Goal: Information Seeking & Learning: Find contact information

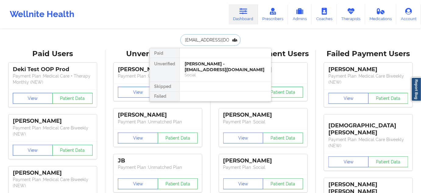
click at [211, 39] on input "[EMAIL_ADDRESS][DOMAIN_NAME]" at bounding box center [210, 40] width 60 height 12
paste input "[PERSON_NAME]"
type input "[PERSON_NAME]"
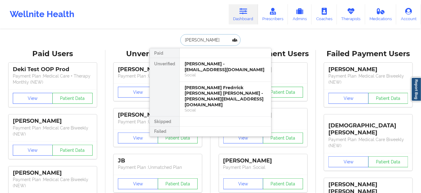
click at [203, 66] on div "[PERSON_NAME] - [EMAIL_ADDRESS][DOMAIN_NAME]" at bounding box center [226, 66] width 82 height 11
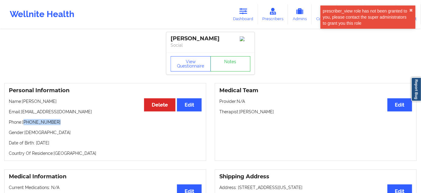
drag, startPoint x: 25, startPoint y: 123, endPoint x: 72, endPoint y: 120, distance: 47.3
click at [67, 121] on p "Phone: [PHONE_NUMBER]" at bounding box center [105, 122] width 193 height 6
copy p "[PHONE_NUMBER]"
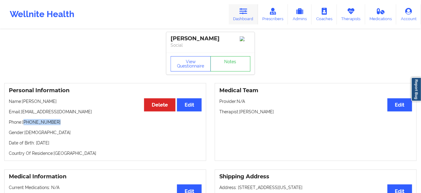
click at [235, 11] on link "Dashboard" at bounding box center [243, 14] width 29 height 20
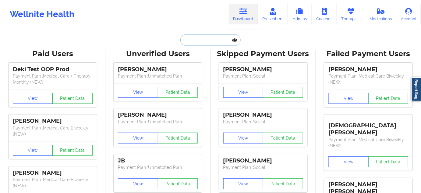
click at [214, 38] on input "text" at bounding box center [210, 40] width 60 height 12
paste input "[EMAIL_ADDRESS][DOMAIN_NAME]"
type input "[EMAIL_ADDRESS][DOMAIN_NAME]"
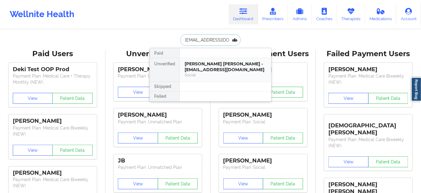
click at [212, 73] on div "Social" at bounding box center [226, 74] width 82 height 5
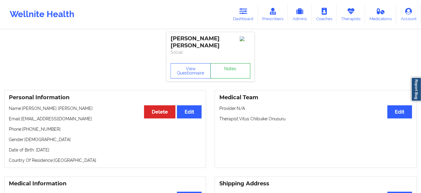
click at [225, 69] on link "Notes" at bounding box center [231, 70] width 40 height 15
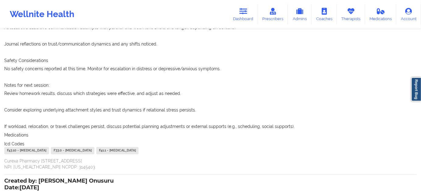
scroll to position [462, 0]
